Goal: Navigation & Orientation: Find specific page/section

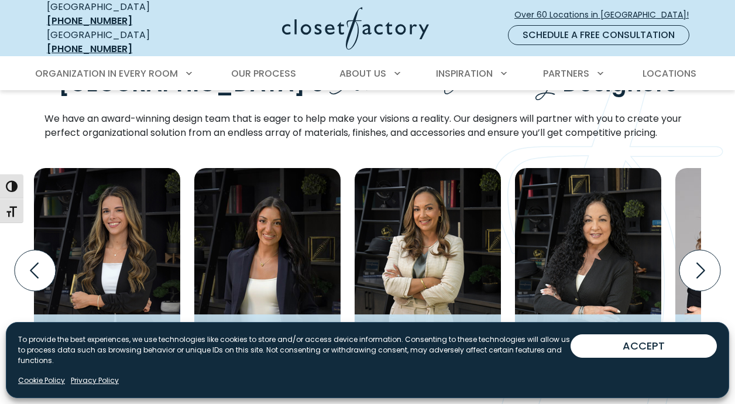
scroll to position [1697, 0]
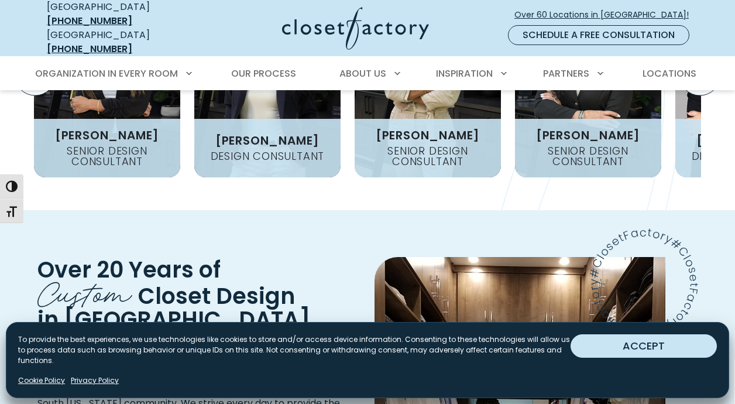
click at [647, 346] on button "ACCEPT" at bounding box center [644, 345] width 146 height 23
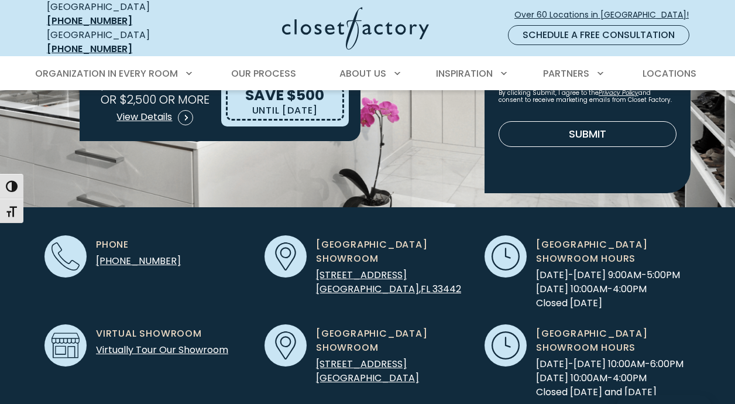
scroll to position [0, 0]
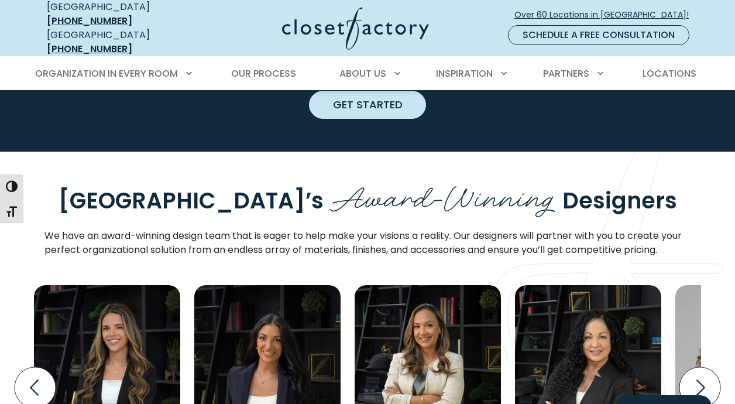
scroll to position [1405, 0]
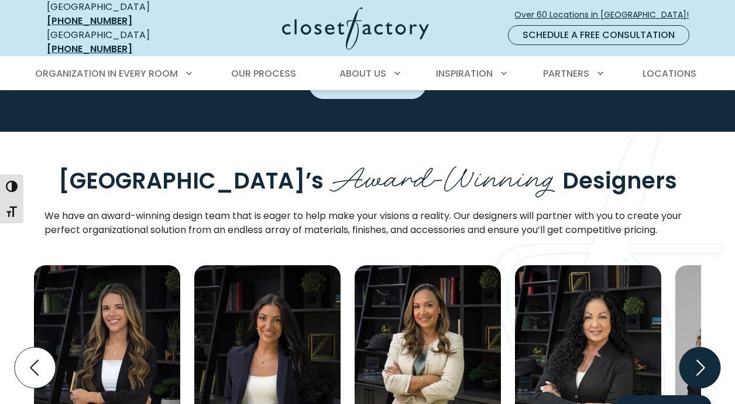
click at [705, 347] on icon "Next slide" at bounding box center [700, 367] width 41 height 41
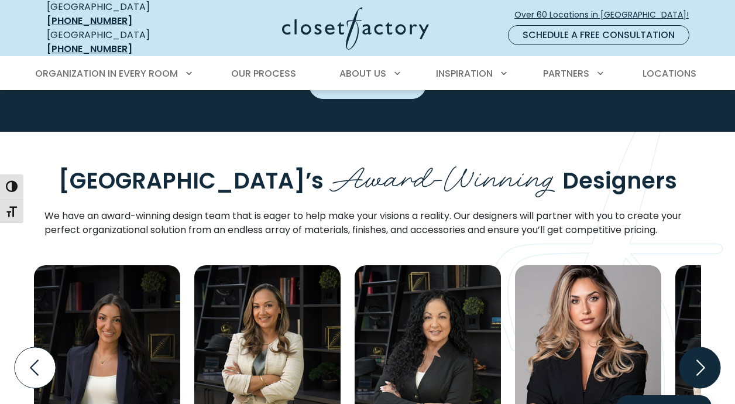
click at [703, 347] on icon "Next slide" at bounding box center [700, 367] width 41 height 41
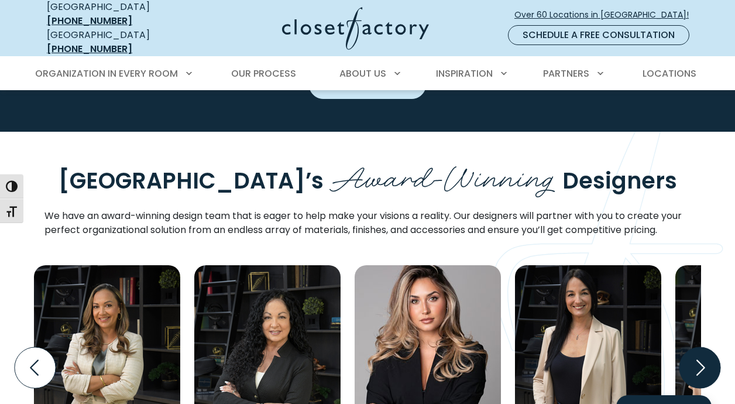
click at [703, 347] on icon "Next slide" at bounding box center [700, 367] width 41 height 41
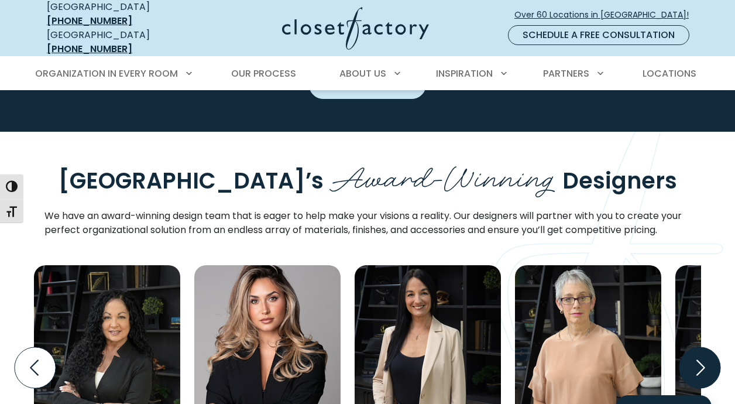
click at [703, 347] on icon "Next slide" at bounding box center [700, 367] width 41 height 41
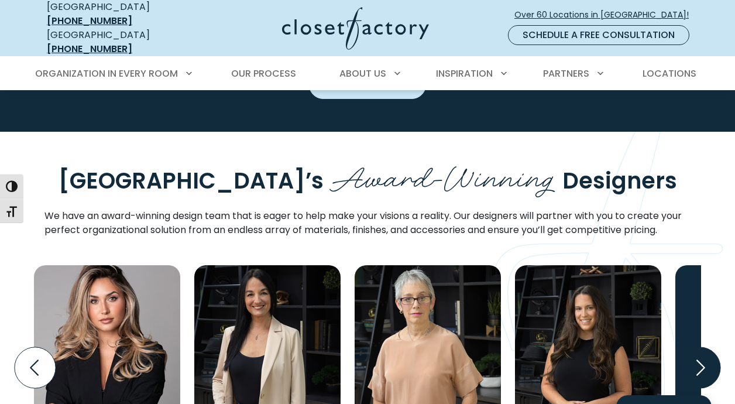
click at [703, 347] on icon "Next slide" at bounding box center [700, 367] width 41 height 41
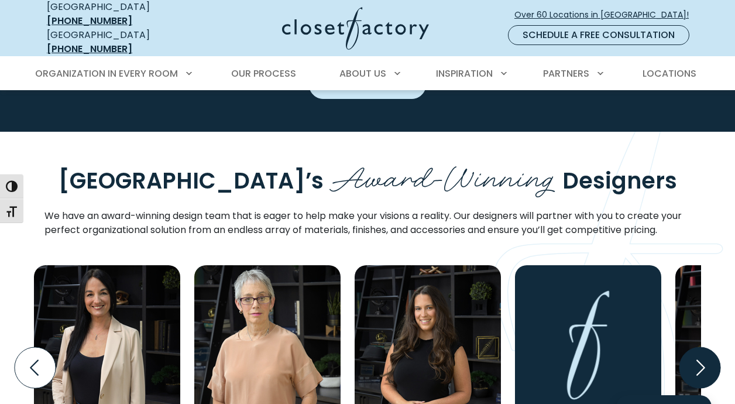
click at [703, 347] on icon "Next slide" at bounding box center [700, 367] width 41 height 41
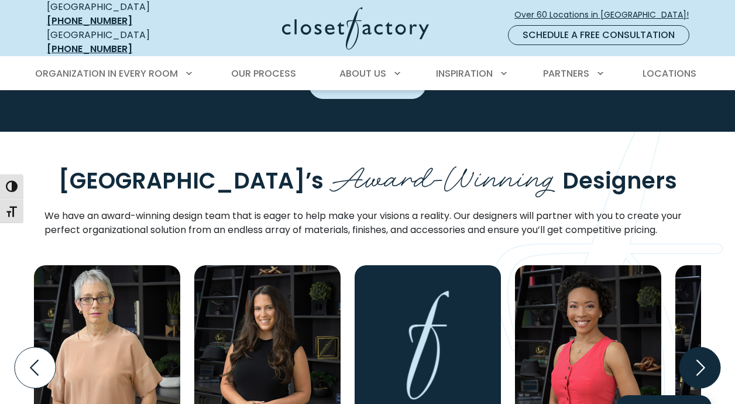
click at [703, 347] on icon "Next slide" at bounding box center [700, 367] width 41 height 41
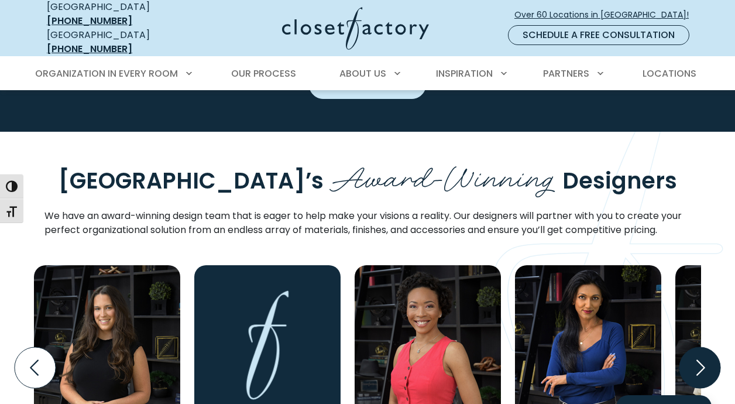
click at [703, 347] on icon "Next slide" at bounding box center [700, 367] width 41 height 41
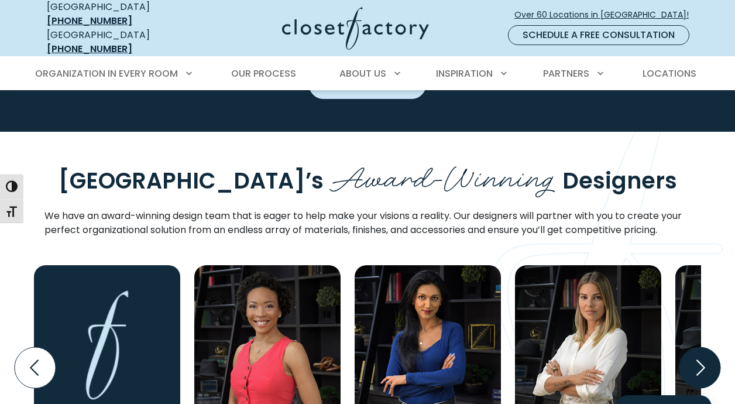
click at [703, 347] on icon "Next slide" at bounding box center [700, 367] width 41 height 41
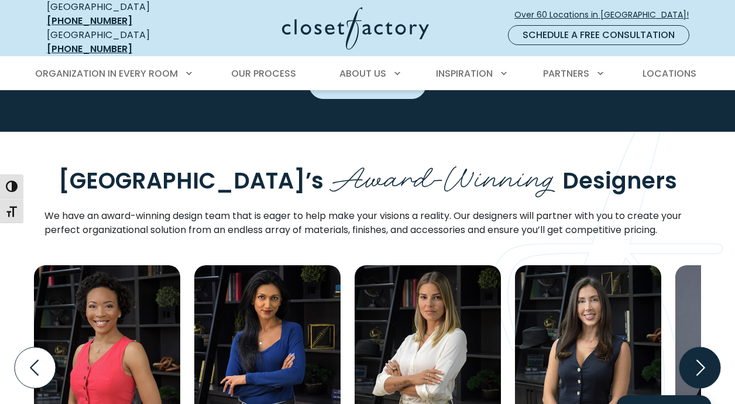
click at [703, 347] on icon "Next slide" at bounding box center [700, 367] width 41 height 41
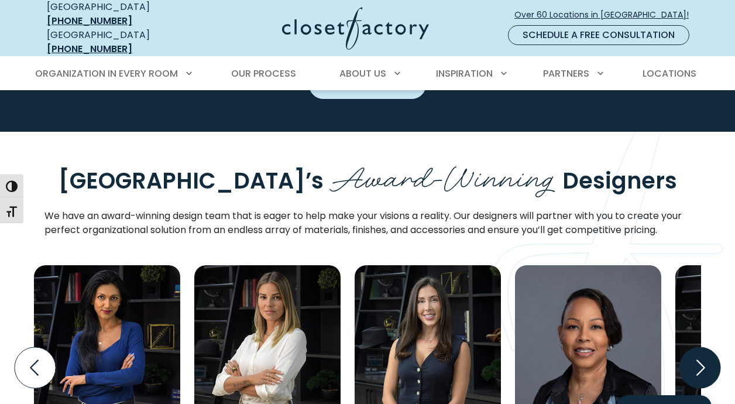
click at [703, 347] on icon "Next slide" at bounding box center [700, 367] width 41 height 41
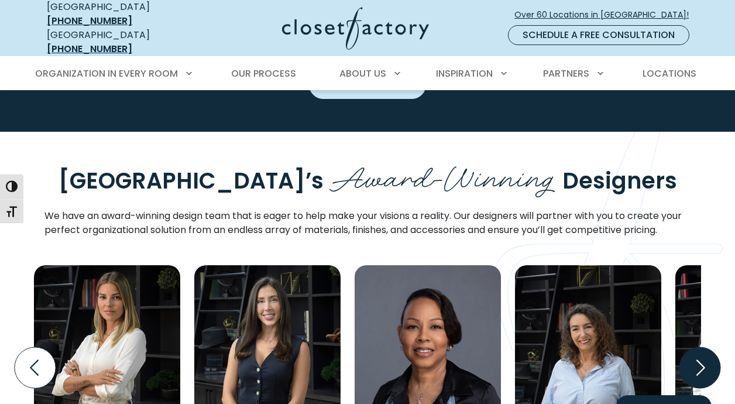
click at [702, 347] on icon "Next slide" at bounding box center [700, 367] width 41 height 41
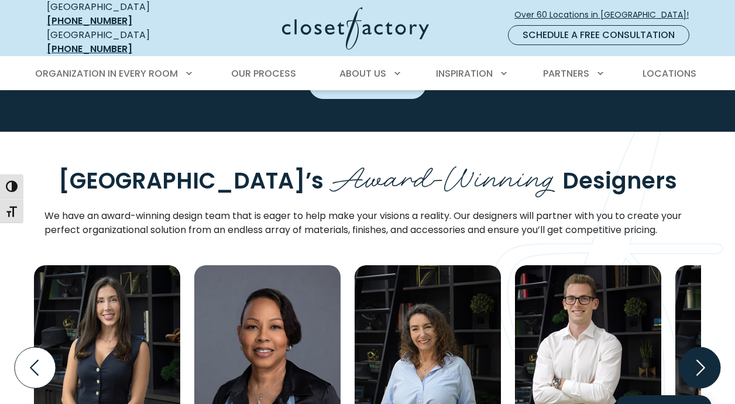
click at [702, 347] on icon "Next slide" at bounding box center [700, 367] width 41 height 41
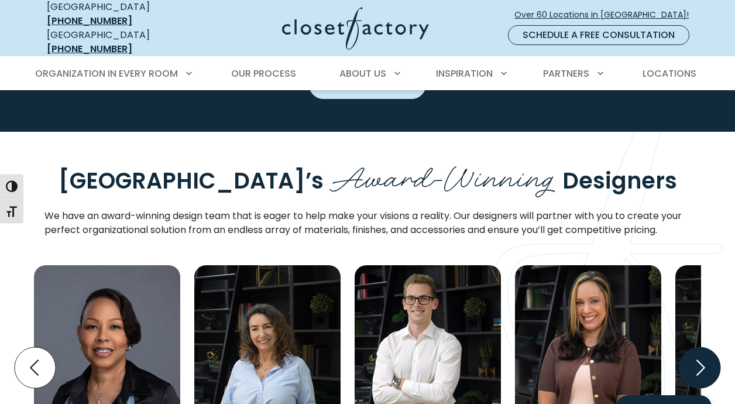
click at [702, 347] on icon "Next slide" at bounding box center [700, 367] width 41 height 41
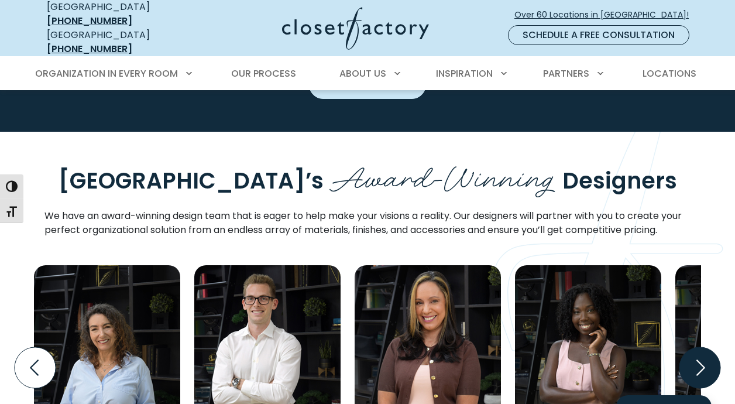
click at [705, 347] on icon "Next slide" at bounding box center [700, 367] width 41 height 41
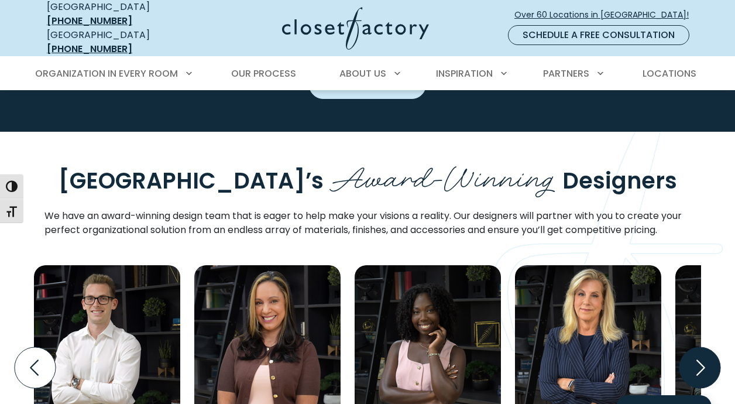
click at [705, 347] on icon "Next slide" at bounding box center [700, 367] width 41 height 41
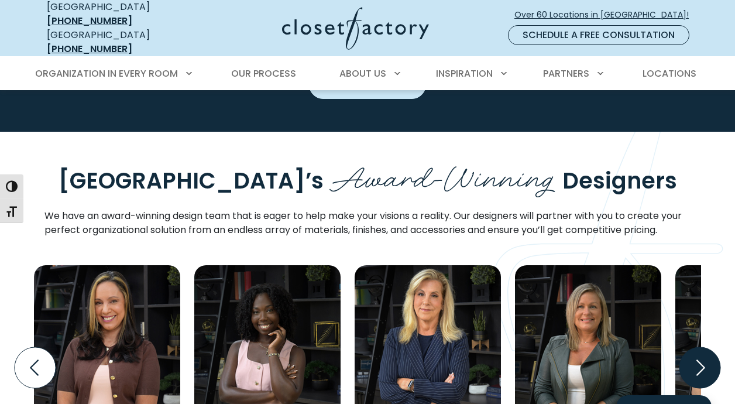
click at [705, 347] on icon "Next slide" at bounding box center [700, 367] width 41 height 41
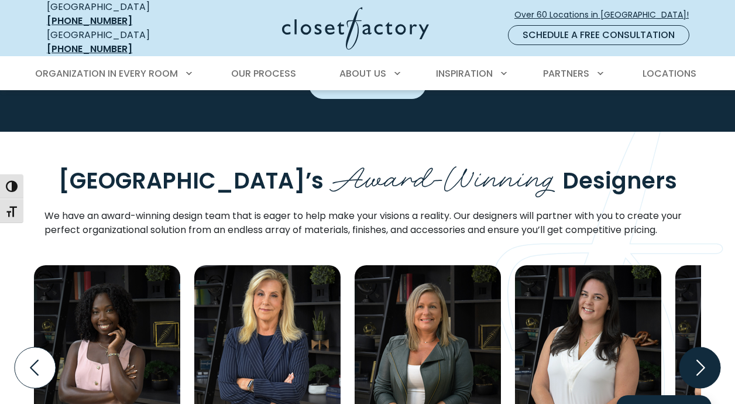
click at [705, 347] on icon "Next slide" at bounding box center [700, 367] width 41 height 41
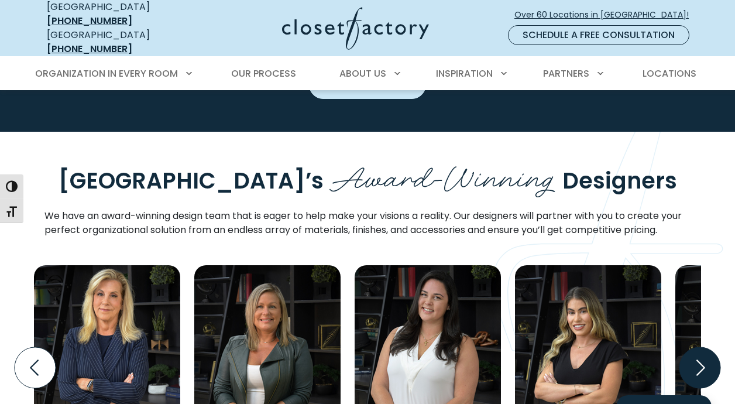
click at [705, 347] on icon "Next slide" at bounding box center [700, 367] width 41 height 41
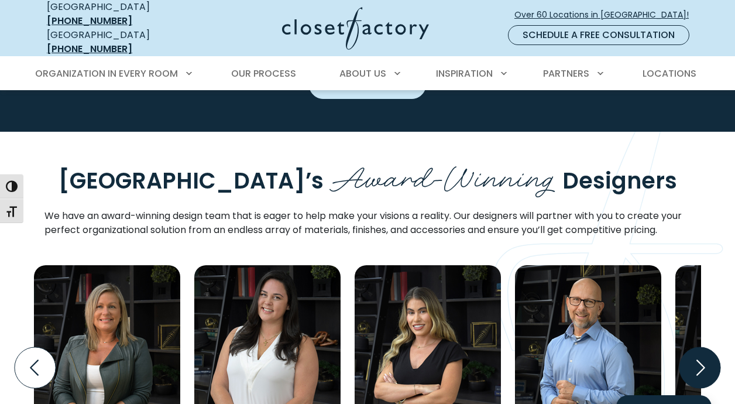
click at [705, 347] on icon "Next slide" at bounding box center [700, 367] width 41 height 41
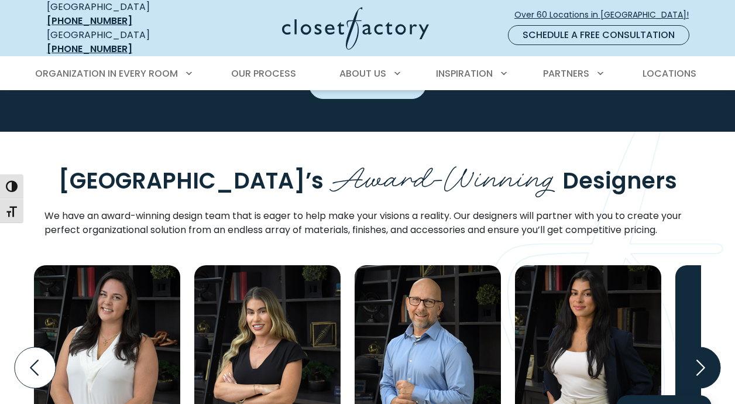
click at [703, 347] on icon "Next slide" at bounding box center [700, 367] width 41 height 41
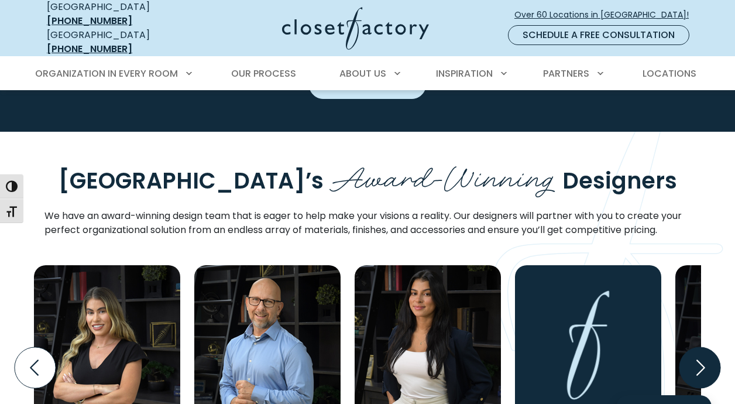
click at [703, 347] on icon "Next slide" at bounding box center [700, 367] width 41 height 41
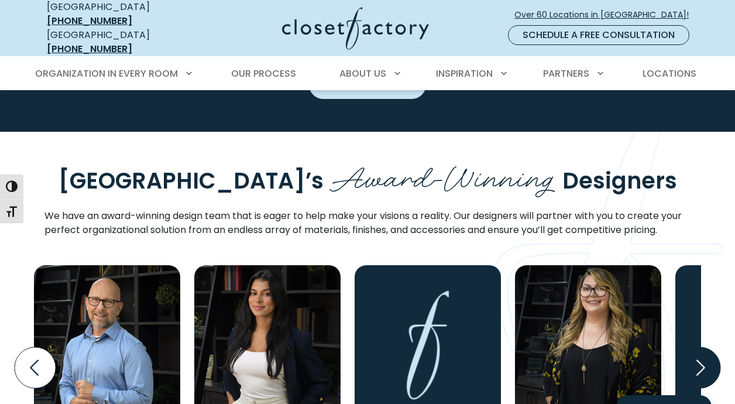
click at [703, 347] on icon "Next slide" at bounding box center [700, 367] width 41 height 41
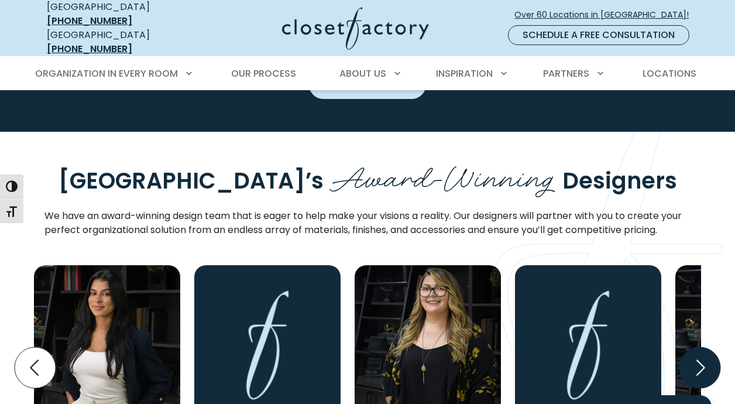
click at [703, 347] on icon "Next slide" at bounding box center [700, 367] width 41 height 41
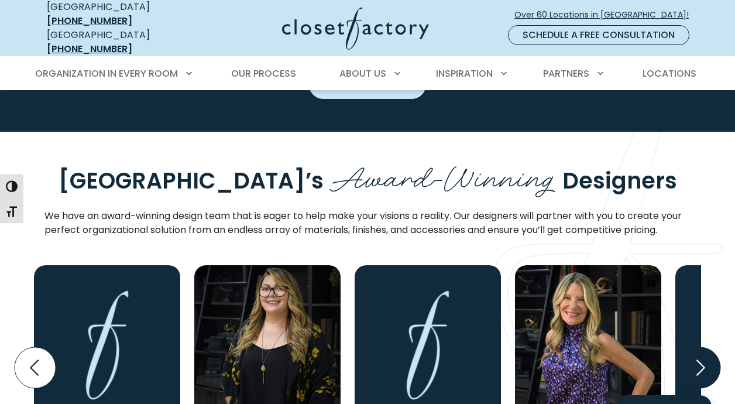
click at [703, 347] on icon "Next slide" at bounding box center [700, 367] width 41 height 41
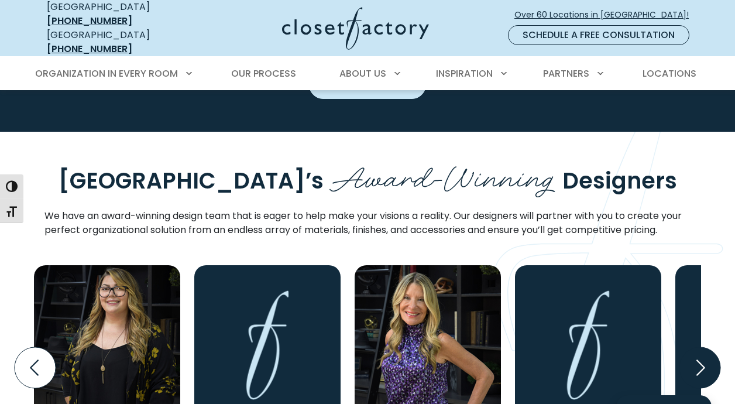
click at [703, 347] on icon "Next slide" at bounding box center [700, 367] width 41 height 41
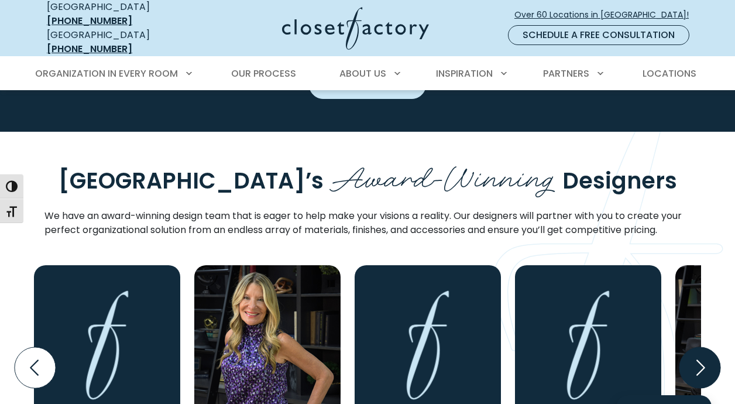
click at [703, 347] on icon "Next slide" at bounding box center [700, 367] width 41 height 41
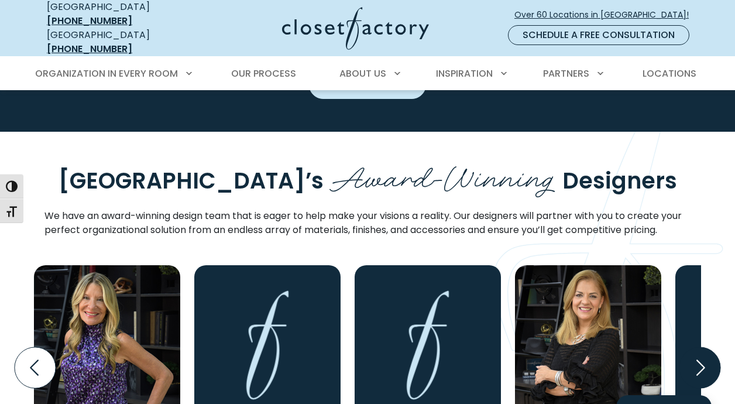
click at [703, 347] on icon "Next slide" at bounding box center [700, 367] width 41 height 41
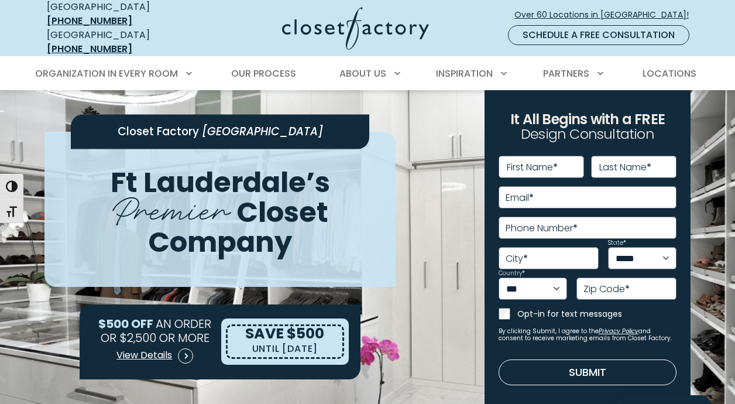
scroll to position [0, 0]
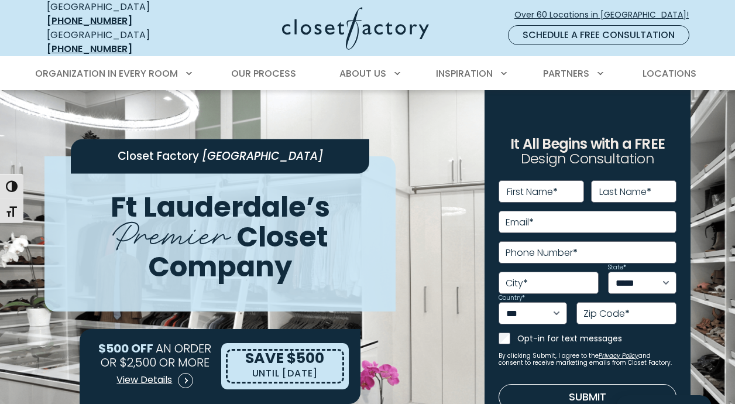
drag, startPoint x: 339, startPoint y: 27, endPoint x: 233, endPoint y: 27, distance: 105.9
click at [233, 27] on div at bounding box center [339, 28] width 284 height 43
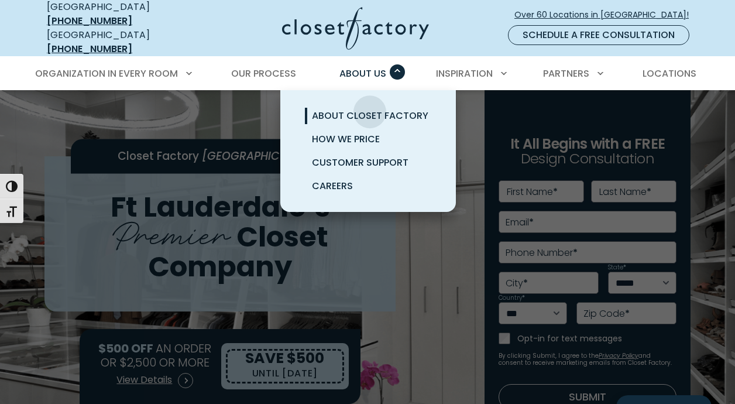
click at [370, 109] on span "About Closet Factory" at bounding box center [370, 115] width 116 height 13
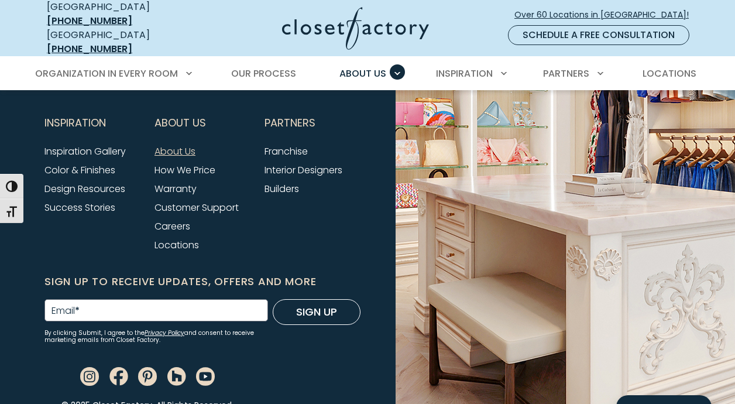
scroll to position [3210, 0]
